Goal: Task Accomplishment & Management: Contribute content

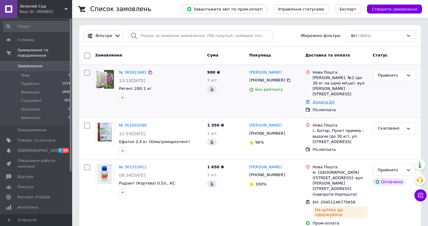
click at [322, 100] on link "Додати ЕН" at bounding box center [323, 102] width 22 height 5
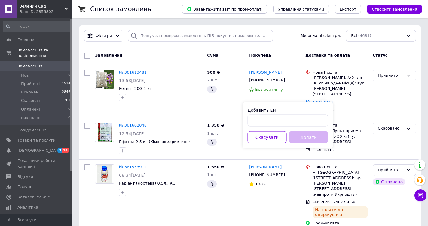
click at [307, 129] on div "Добавить ЕН Скасувати Додати" at bounding box center [288, 125] width 90 height 46
click at [303, 120] on input "Добавить ЕН" at bounding box center [287, 120] width 80 height 12
paste input "20451247245645"
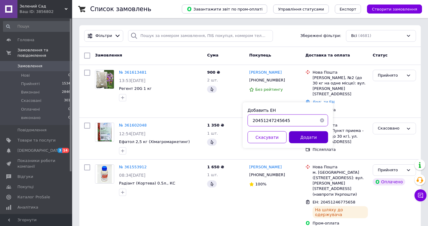
type input "20451247245645"
click at [324, 138] on button "Додати" at bounding box center [308, 137] width 39 height 12
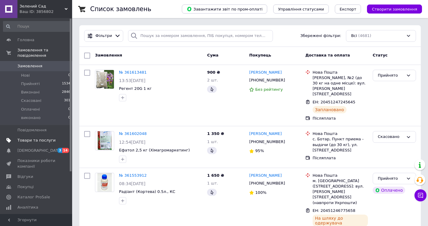
click at [33, 138] on span "Товари та послуги" at bounding box center [36, 140] width 38 height 5
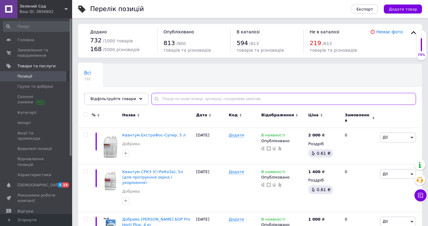
click at [171, 102] on input "text" at bounding box center [283, 99] width 264 height 12
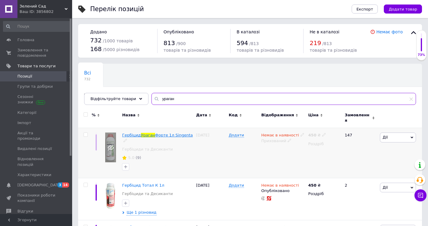
type input "ураган"
click at [166, 133] on span "Форте 1л Singenta" at bounding box center [174, 135] width 38 height 5
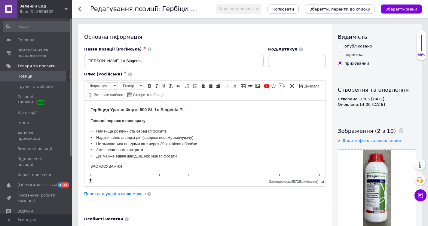
click at [351, 46] on div "опубліковано" at bounding box center [358, 46] width 28 height 5
click at [341, 46] on input "опубліковано" at bounding box center [339, 46] width 4 height 4
radio input "true"
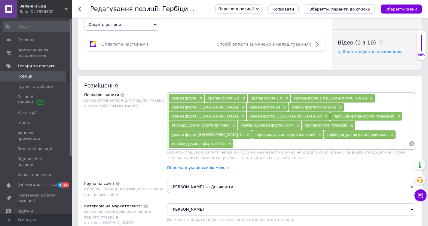
scroll to position [329, 0]
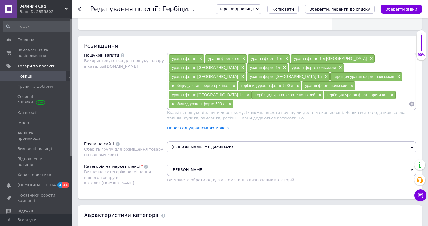
click at [194, 164] on span "Обрано Гербіциди" at bounding box center [291, 170] width 249 height 12
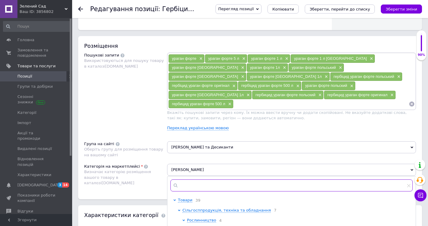
click at [205, 179] on input "text" at bounding box center [291, 185] width 242 height 12
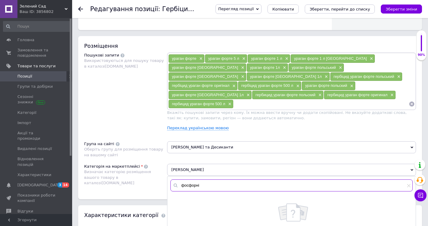
scroll to position [330, 0]
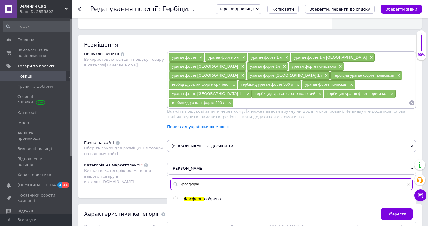
type input "фосфорні"
click at [178, 196] on div at bounding box center [176, 198] width 6 height 5
click at [176, 196] on input "radio" at bounding box center [175, 198] width 4 height 4
radio input "true"
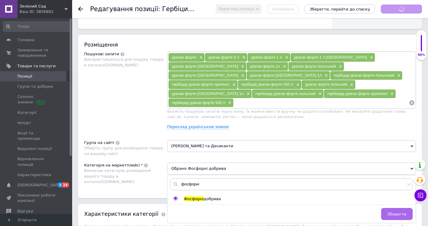
click at [386, 208] on button "Зберегти" at bounding box center [397, 214] width 32 height 12
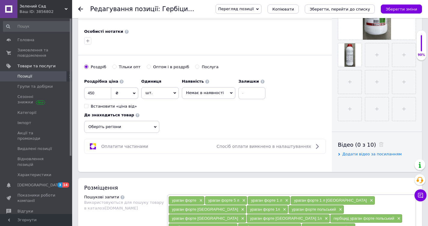
scroll to position [186, 0]
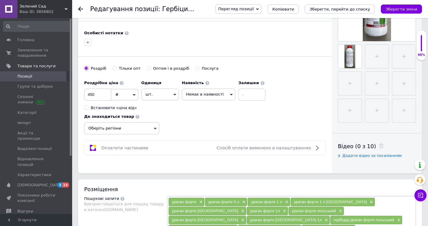
click at [207, 89] on span "Немає в наявності" at bounding box center [208, 94] width 53 height 11
click at [205, 104] on li "В наявності" at bounding box center [208, 107] width 53 height 8
click at [187, 122] on div "Роздрібна ціна 450 ₴ $ EUR CHF GBP ¥ PLN ₸ MDL HUF KGS CNY TRY KRW lei Встанови…" at bounding box center [204, 105] width 241 height 57
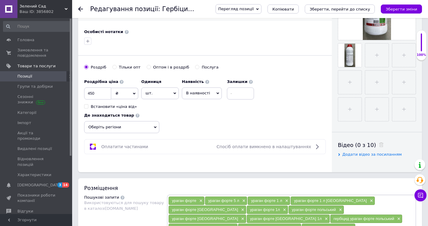
scroll to position [0, 0]
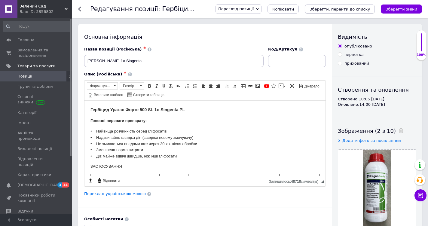
click at [353, 8] on icon "Зберегти, перейти до списку" at bounding box center [339, 9] width 60 height 5
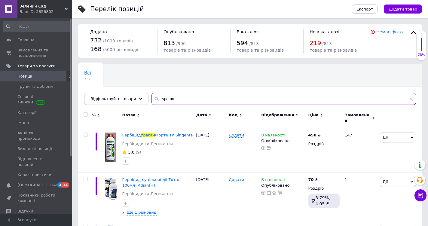
drag, startPoint x: 177, startPoint y: 99, endPoint x: 146, endPoint y: 97, distance: 30.7
click at [146, 97] on div "Всі 732 Товари з проблемними р... 1 Ok Відфільтровано... Зберегти Нічого не зна…" at bounding box center [249, 84] width 343 height 41
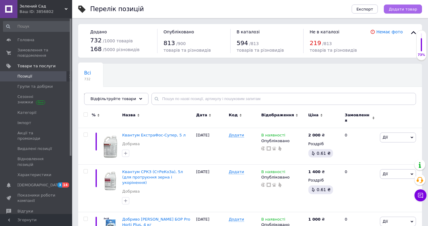
click at [415, 6] on button "Додати товар" at bounding box center [402, 9] width 38 height 9
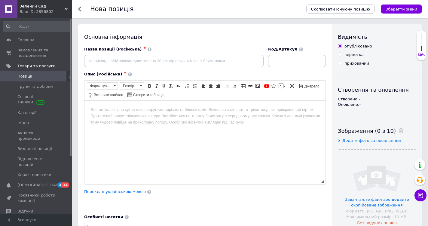
click at [77, 10] on div "Нова позиція Скопіювати існуючу позицію Зберегти зміни" at bounding box center [249, 9] width 355 height 18
click at [83, 8] on div at bounding box center [84, 9] width 12 height 18
click at [82, 8] on icon at bounding box center [80, 9] width 5 height 5
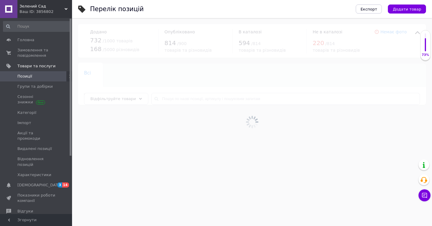
click at [199, 108] on div at bounding box center [252, 122] width 360 height 208
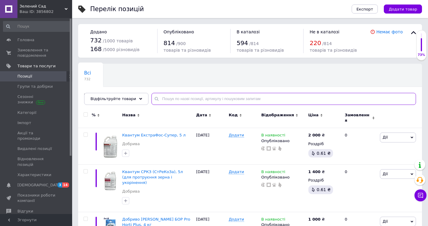
click at [200, 98] on input "text" at bounding box center [283, 99] width 264 height 12
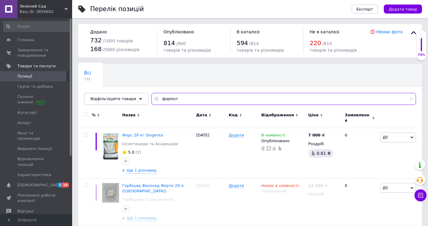
drag, startPoint x: 180, startPoint y: 98, endPoint x: 138, endPoint y: 98, distance: 42.3
click at [138, 98] on div "Відфільтруйте товари форпост" at bounding box center [249, 99] width 331 height 12
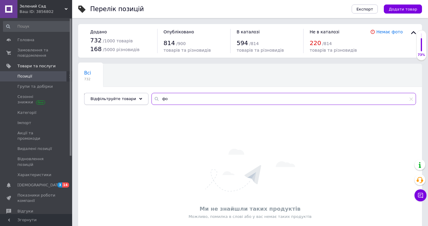
type input "ф"
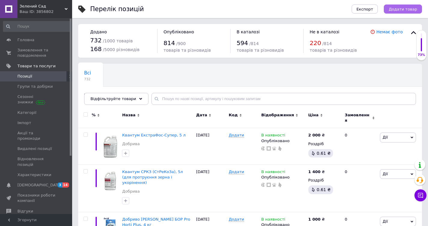
click at [413, 11] on span "Додати товар" at bounding box center [402, 9] width 29 height 5
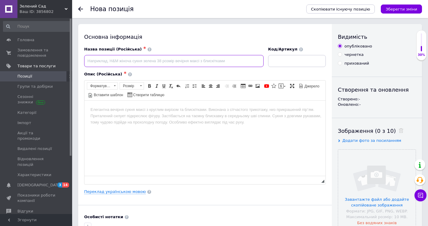
click at [153, 60] on input at bounding box center [173, 61] width 179 height 12
type input "Фунгіцид Зепан 5л, SUMI AGRO"
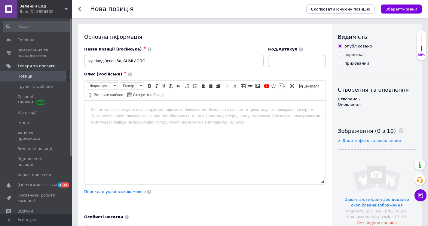
click at [161, 108] on body "Редактор, 19E74113-1C95-490C-B9B4-C306D3638150" at bounding box center [204, 109] width 229 height 6
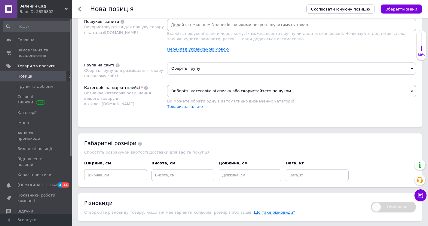
scroll to position [356, 0]
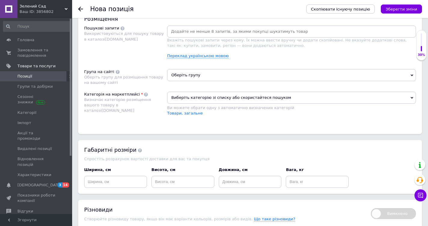
click at [194, 31] on input at bounding box center [291, 31] width 246 height 9
type input "зепан фунгіцид"
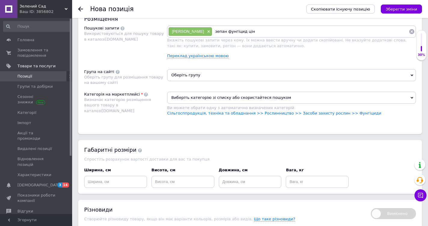
type input "зепан фунгіцид ціна"
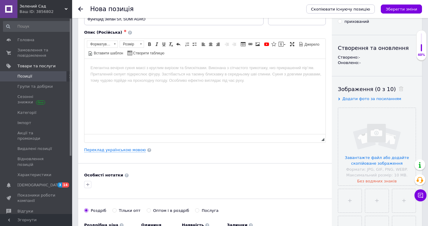
scroll to position [0, 0]
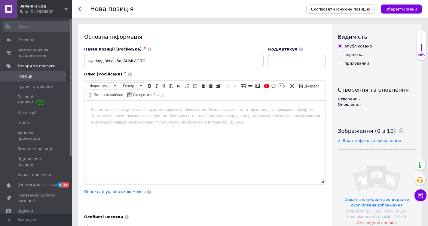
drag, startPoint x: 119, startPoint y: 129, endPoint x: 116, endPoint y: 116, distance: 13.5
click at [119, 119] on html at bounding box center [204, 109] width 241 height 18
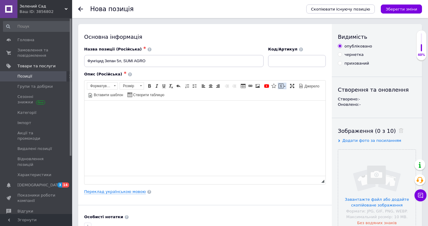
click at [279, 85] on span at bounding box center [280, 85] width 5 height 5
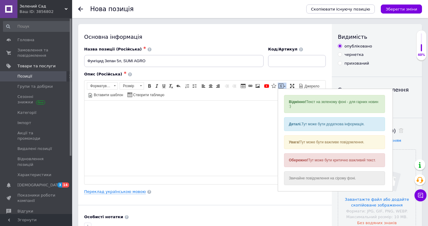
click at [297, 107] on div "Відмінно! Текст на зеленому фоні - для гарних новин :)" at bounding box center [334, 104] width 101 height 18
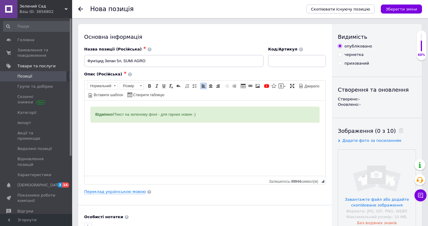
drag, startPoint x: 216, startPoint y: 115, endPoint x: 85, endPoint y: 112, distance: 130.6
click at [85, 112] on html "Відмінно! Текст на зеленому фоні - для гарних новин :)" at bounding box center [204, 119] width 241 height 38
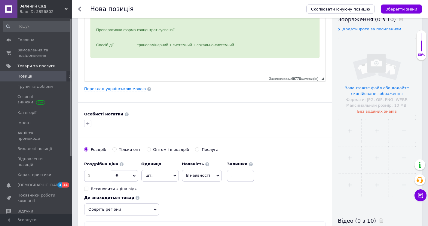
scroll to position [56, 0]
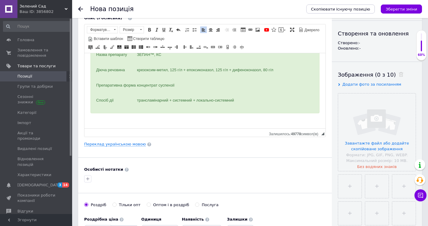
click at [100, 122] on p "Редактор, 19E74113-1C95-490C-B9B4-C306D3638150" at bounding box center [204, 120] width 229 height 6
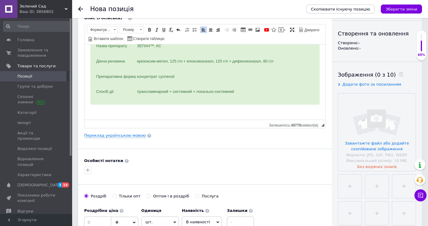
scroll to position [431, 0]
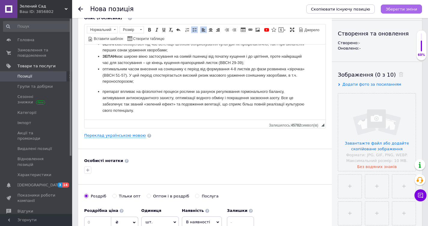
click at [404, 9] on icon "Зберегти зміни" at bounding box center [401, 9] width 32 height 5
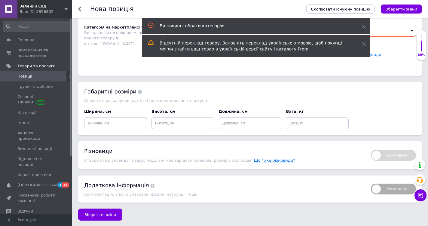
scroll to position [298, 0]
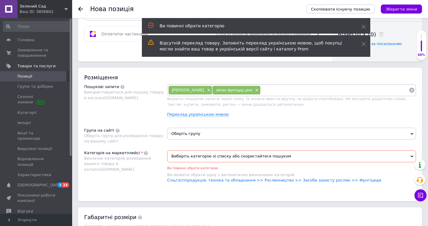
click at [200, 160] on span "Виберіть категорію зі списку або скористайтеся пошуком" at bounding box center [291, 156] width 249 height 12
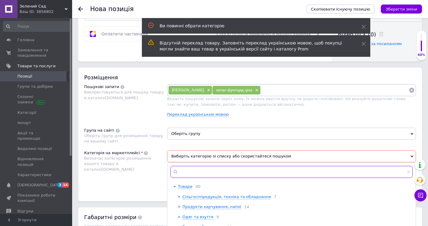
click at [184, 175] on input "text" at bounding box center [291, 172] width 242 height 12
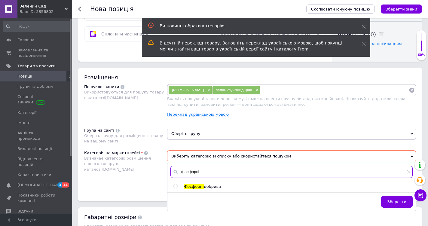
type input "фосфорні"
click at [198, 180] on div "фосфорні Фосфорні добрива Зберегти" at bounding box center [291, 187] width 248 height 48
click at [201, 184] on span "Фосфорні" at bounding box center [194, 186] width 20 height 5
radio input "true"
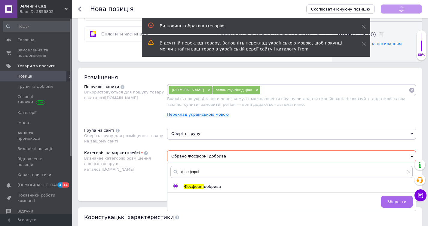
click at [400, 197] on button "Зберегти" at bounding box center [397, 201] width 32 height 12
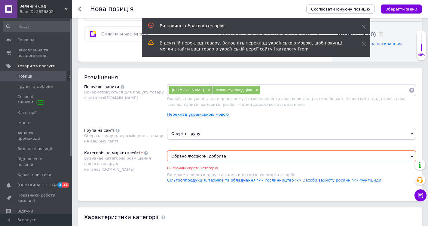
click at [201, 132] on span "Оберіть групу" at bounding box center [291, 134] width 249 height 12
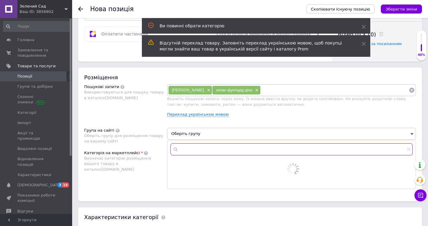
click at [197, 151] on input "text" at bounding box center [291, 149] width 242 height 12
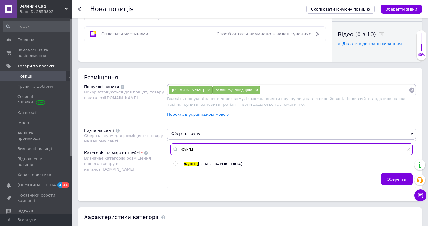
type input "фунгіц"
click at [194, 160] on div "фунгіц Фунгіц иди Зберегти" at bounding box center [291, 164] width 248 height 48
click at [199, 165] on span "иди" at bounding box center [220, 164] width 44 height 5
radio input "true"
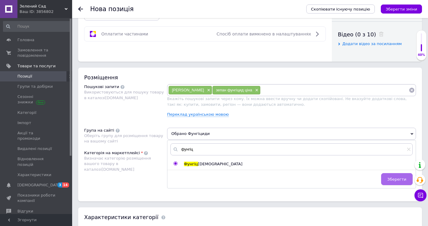
drag, startPoint x: 381, startPoint y: 175, endPoint x: 389, endPoint y: 174, distance: 7.6
click at [382, 175] on div "Зберегти" at bounding box center [291, 180] width 248 height 15
click at [389, 174] on button "Зберегти" at bounding box center [397, 179] width 32 height 12
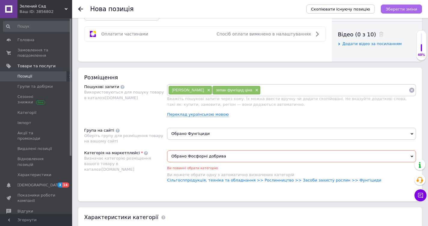
click at [407, 9] on icon "Зберегти зміни" at bounding box center [401, 9] width 32 height 5
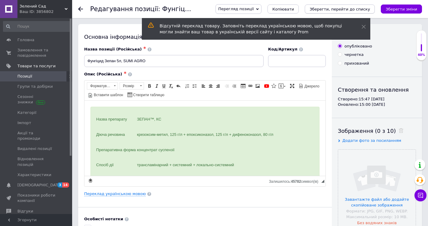
click at [369, 5] on button "Зберегти, перейти до списку" at bounding box center [339, 9] width 70 height 9
